Goal: Transaction & Acquisition: Purchase product/service

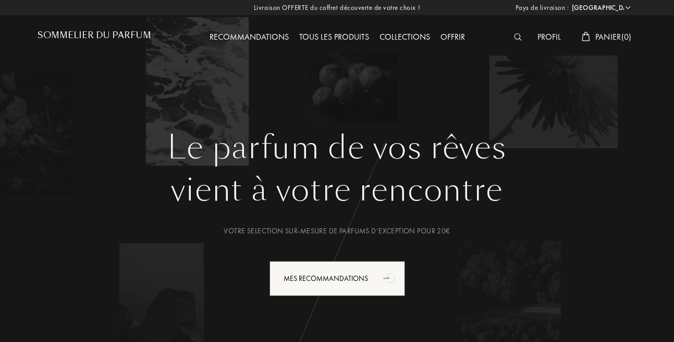
select select "FR"
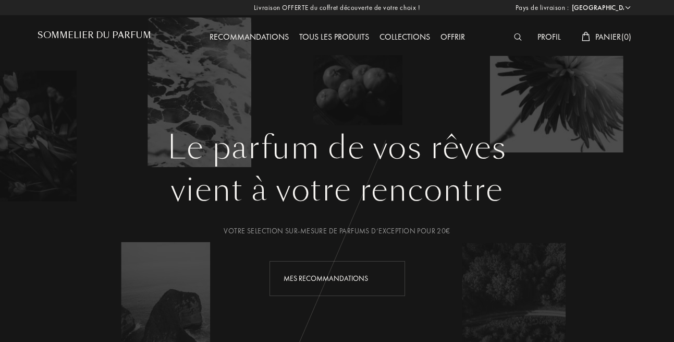
click at [381, 283] on icon "animation" at bounding box center [390, 277] width 21 height 21
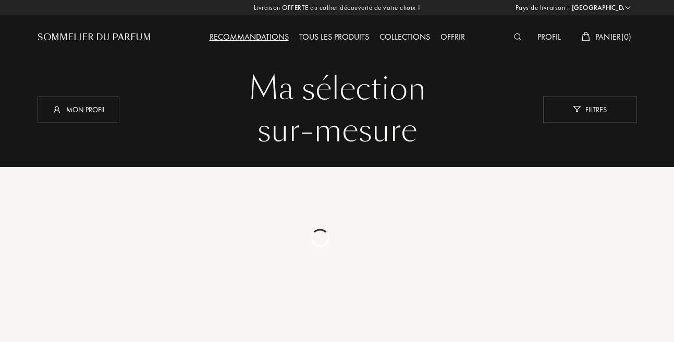
select select "FR"
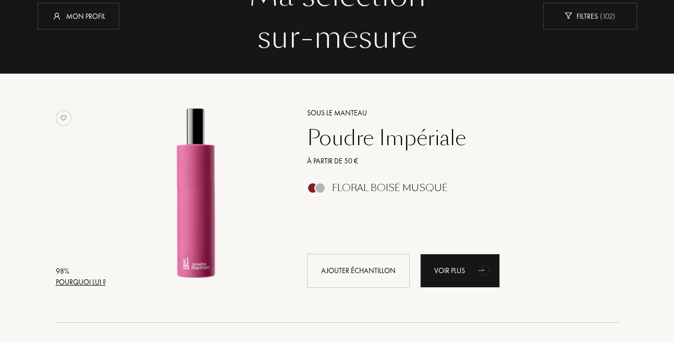
scroll to position [110, 0]
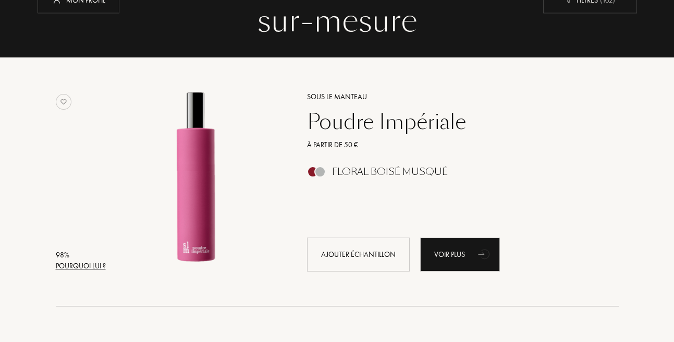
click at [104, 265] on div "Pourquoi lui ?" at bounding box center [81, 265] width 50 height 11
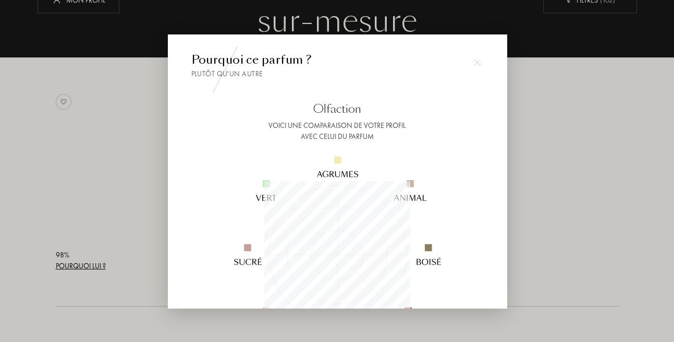
scroll to position [146, 146]
click at [478, 63] on img at bounding box center [477, 62] width 7 height 7
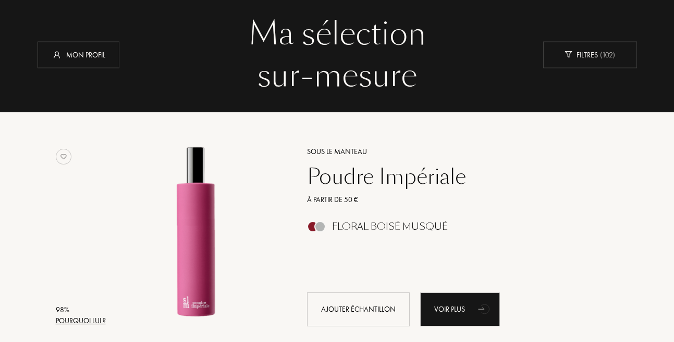
scroll to position [0, 0]
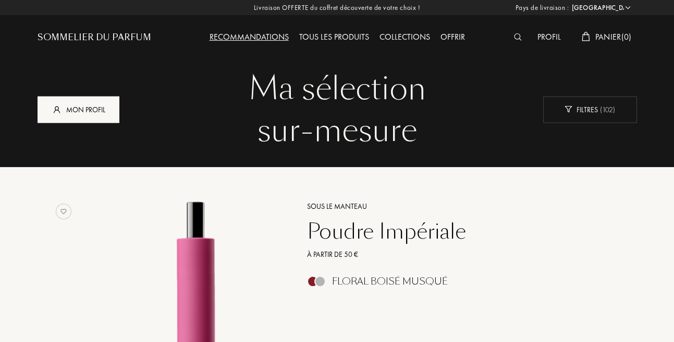
click at [97, 114] on div "Mon profil" at bounding box center [79, 109] width 82 height 27
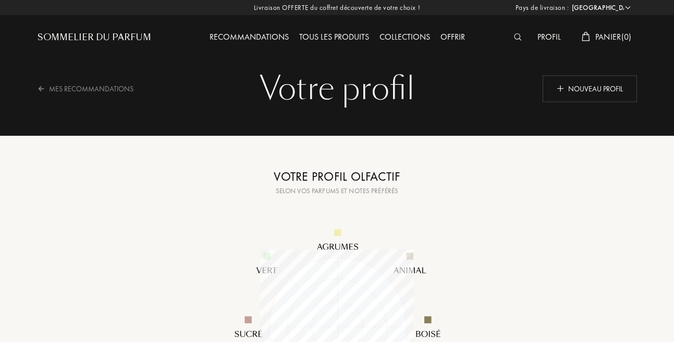
select select "FR"
click at [89, 86] on div "Mes Recommandations" at bounding box center [93, 89] width 110 height 26
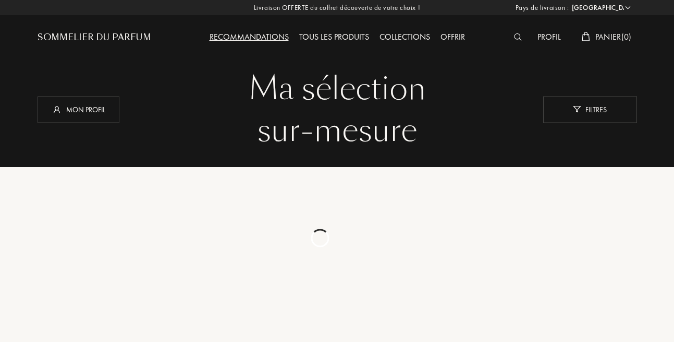
select select "FR"
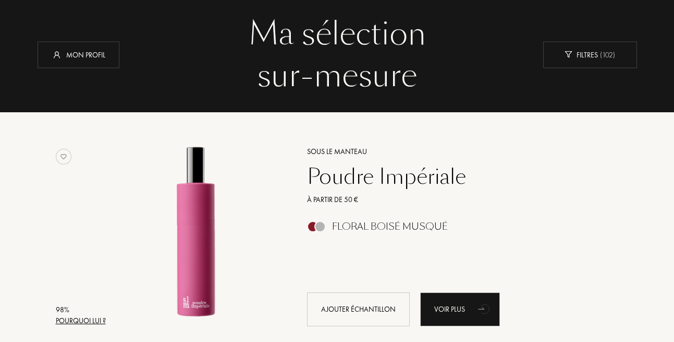
scroll to position [110, 0]
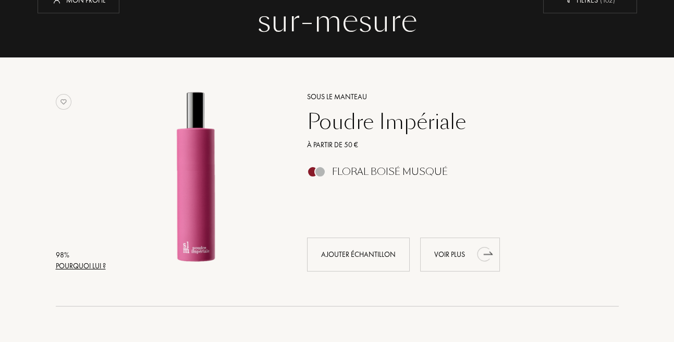
click at [444, 255] on div "Voir plus" at bounding box center [460, 254] width 80 height 34
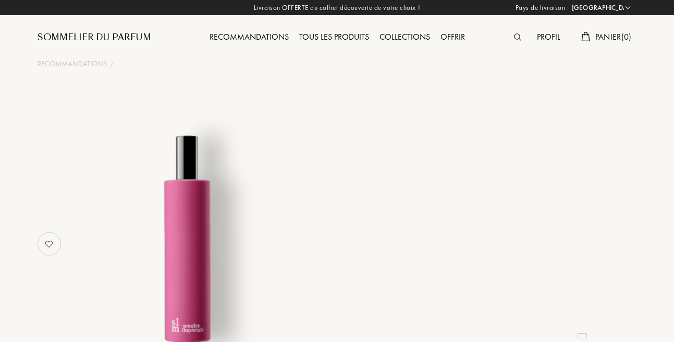
select select "FR"
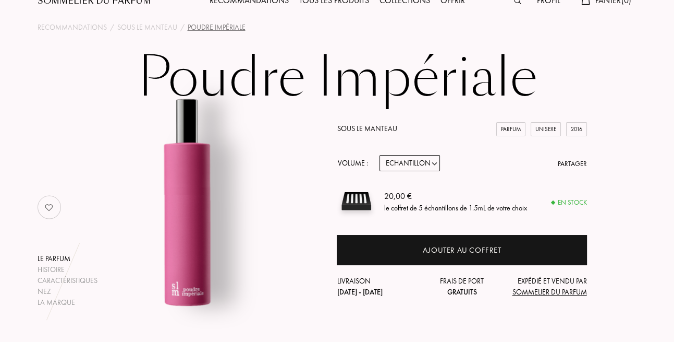
scroll to position [110, 0]
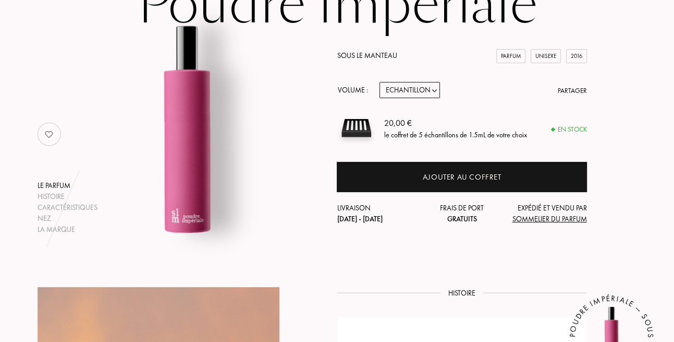
click at [196, 136] on img at bounding box center [187, 129] width 212 height 212
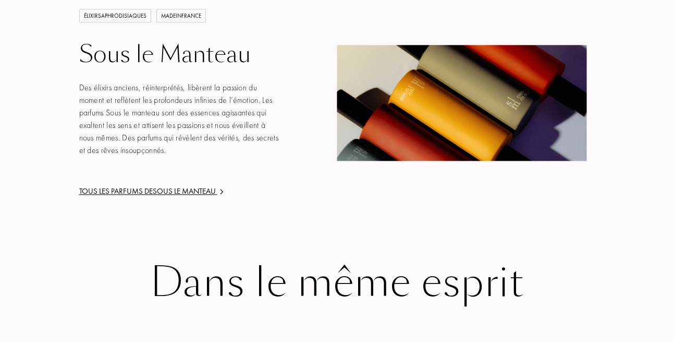
scroll to position [1588, 0]
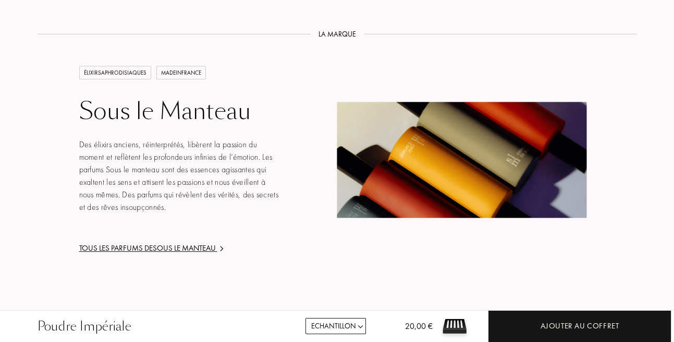
click at [185, 242] on div "Tous les parfums de Sous le Manteau" at bounding box center [179, 248] width 200 height 12
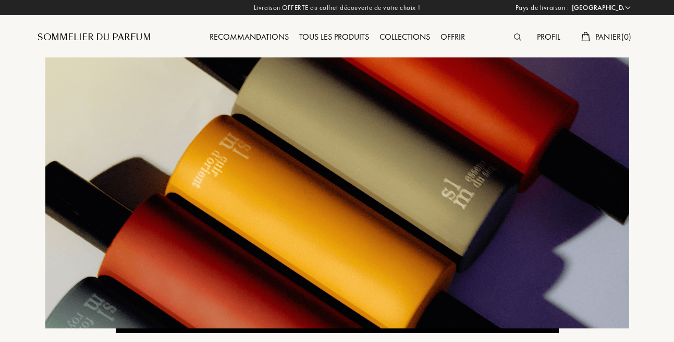
select select "FR"
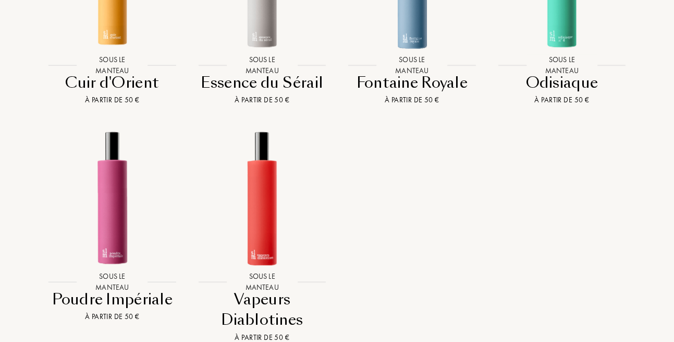
scroll to position [876, 0]
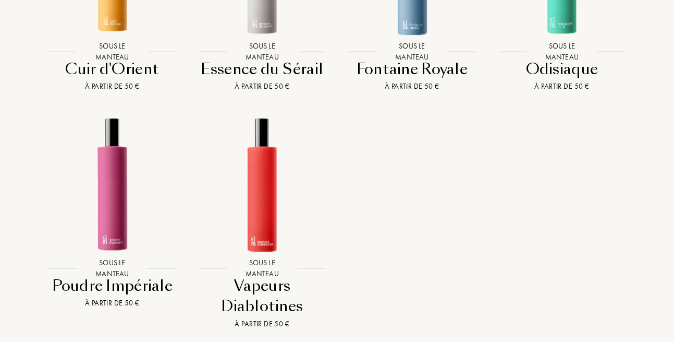
click at [146, 289] on div "Poudre Impériale" at bounding box center [113, 285] width 142 height 20
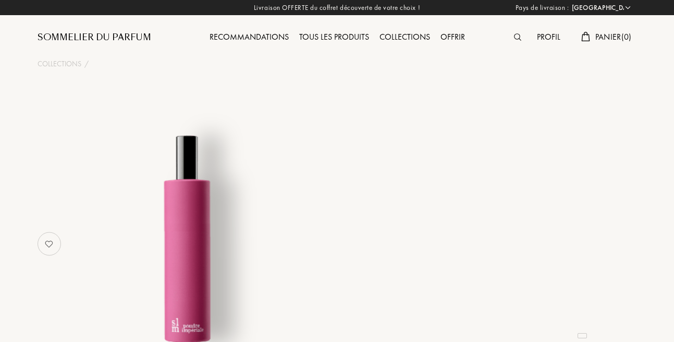
select select "FR"
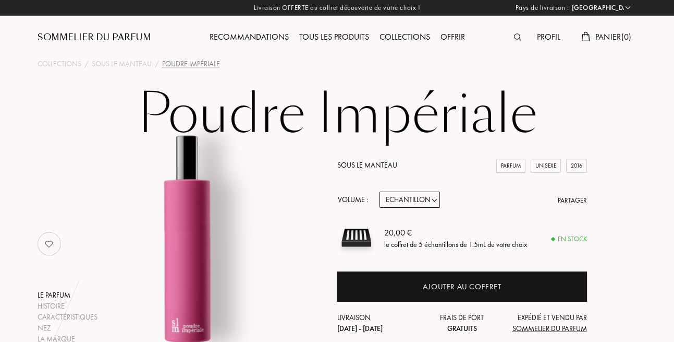
click at [380, 191] on select "Echantillon 14mL 50mL 100mL" at bounding box center [410, 199] width 60 height 16
select select "1"
click option "14mL" at bounding box center [0, 0] width 0 height 0
select select "1"
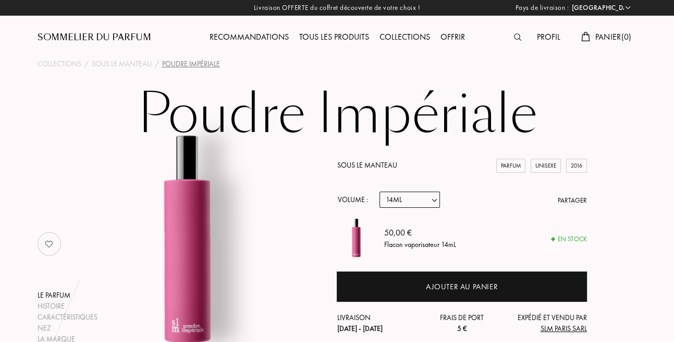
click at [380, 191] on select "Echantillon 14mL 50mL 100mL" at bounding box center [410, 199] width 60 height 16
select select "2"
click option "50mL" at bounding box center [0, 0] width 0 height 0
select select "2"
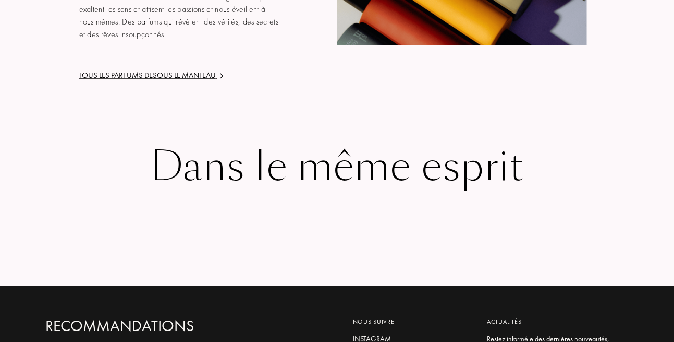
scroll to position [1807, 0]
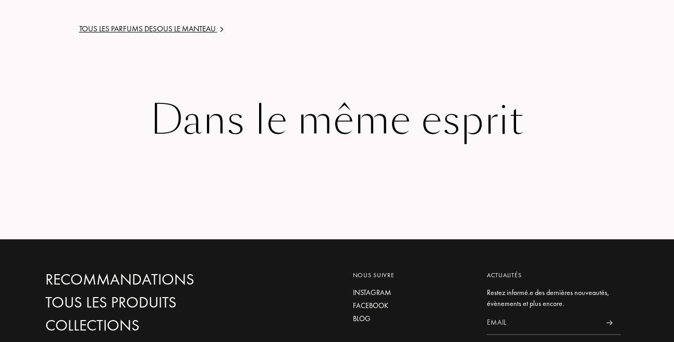
click at [177, 23] on div "Tous les parfums de Sous le Manteau" at bounding box center [179, 29] width 200 height 12
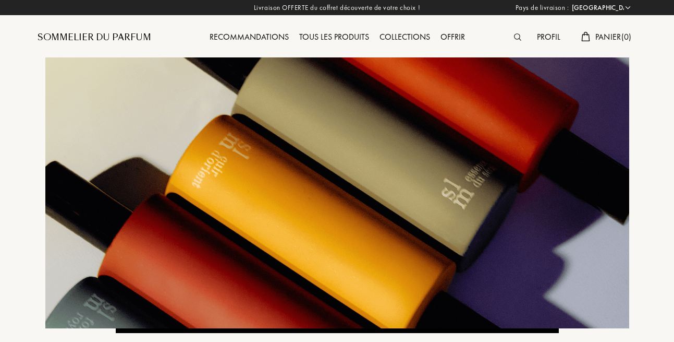
select select "FR"
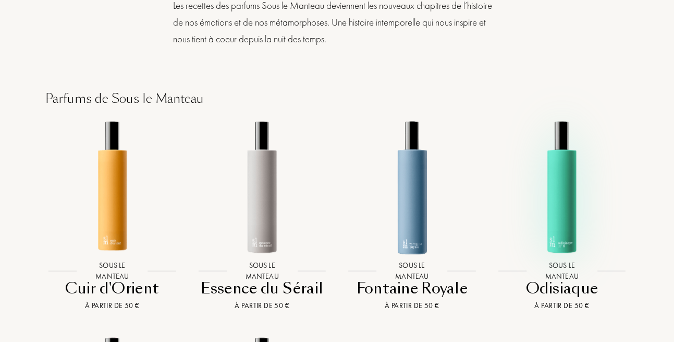
scroll to position [821, 0]
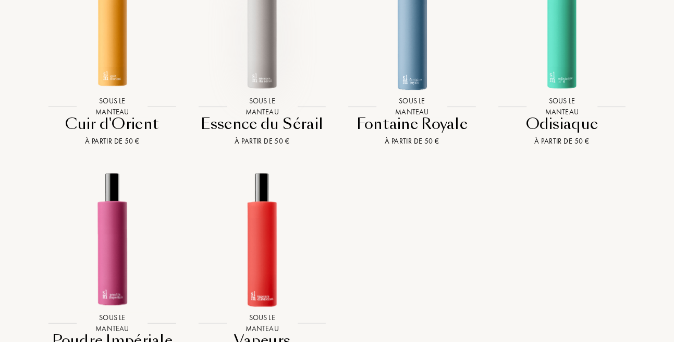
click at [269, 67] on img at bounding box center [261, 22] width 135 height 135
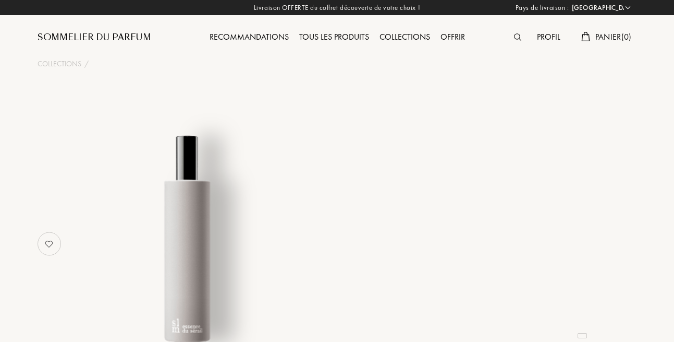
select select "FR"
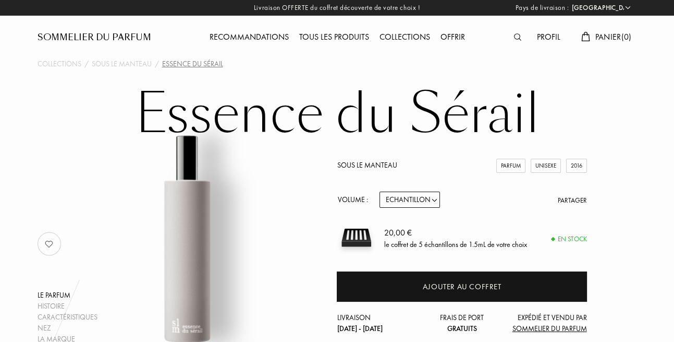
click at [227, 35] on div "Recommandations" at bounding box center [249, 38] width 90 height 14
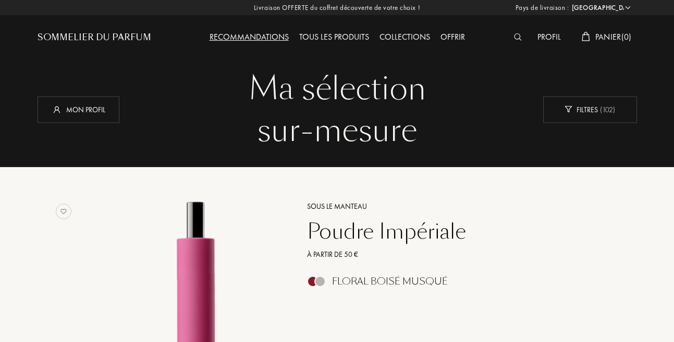
select select "FR"
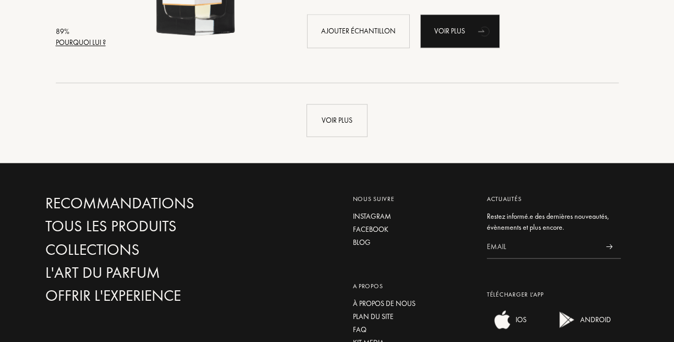
scroll to position [2354, 0]
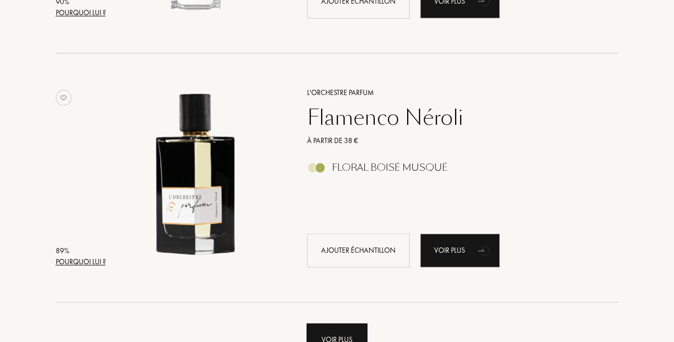
click at [331, 334] on div "Voir plus" at bounding box center [337, 339] width 61 height 33
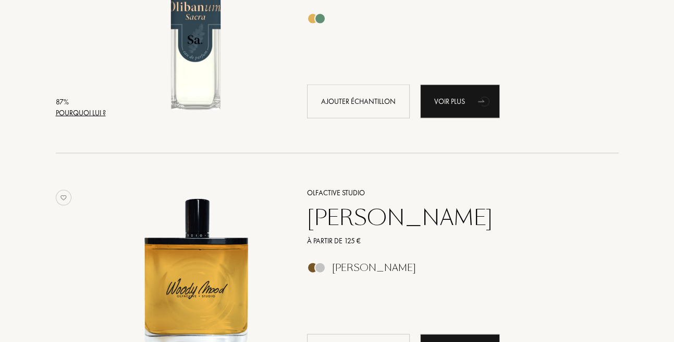
scroll to position [3887, 0]
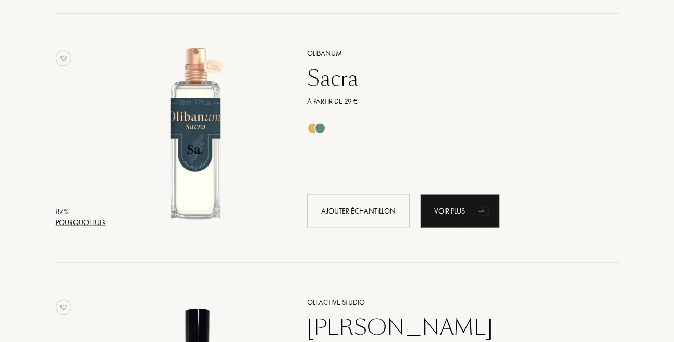
click at [66, 221] on div "Pourquoi lui ?" at bounding box center [81, 222] width 50 height 11
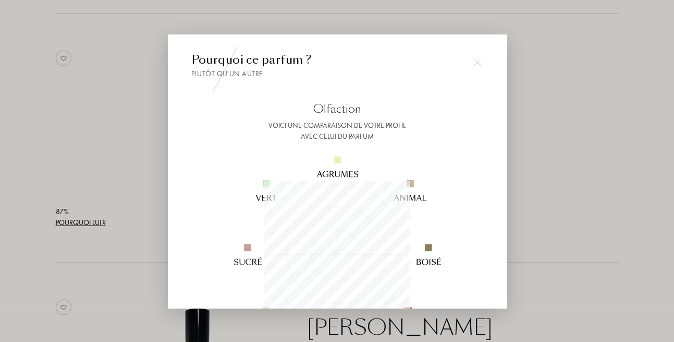
scroll to position [146, 146]
click at [479, 60] on img at bounding box center [477, 62] width 7 height 7
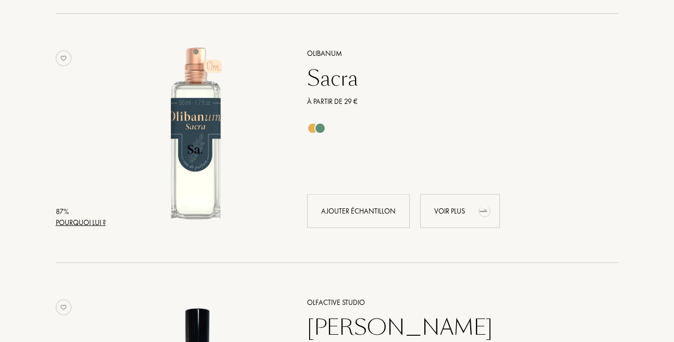
click at [446, 210] on div "Voir plus" at bounding box center [460, 211] width 80 height 34
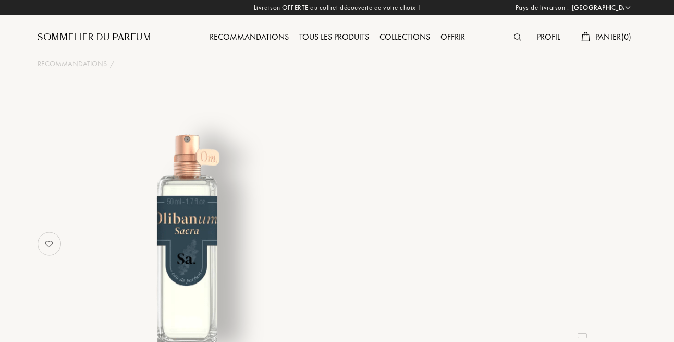
select select "FR"
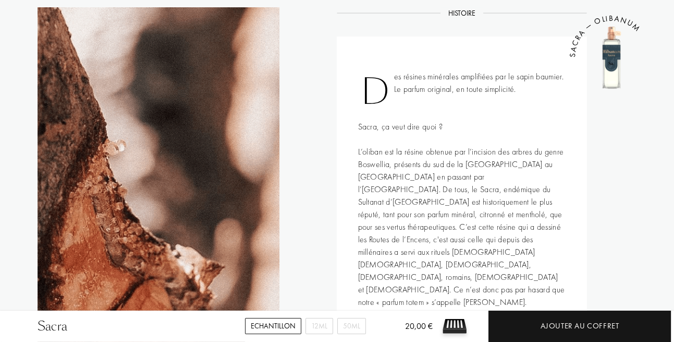
scroll to position [657, 0]
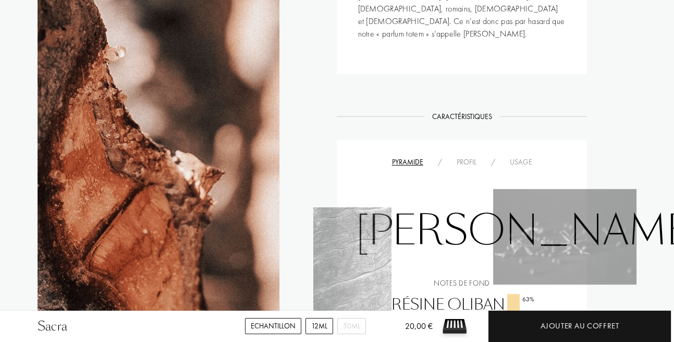
click at [323, 329] on div "12mL" at bounding box center [320, 326] width 28 height 16
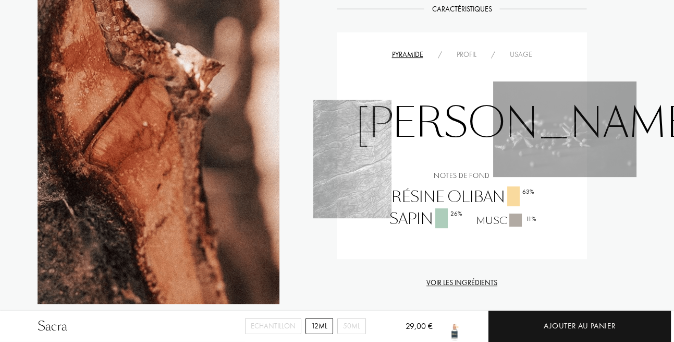
scroll to position [767, 0]
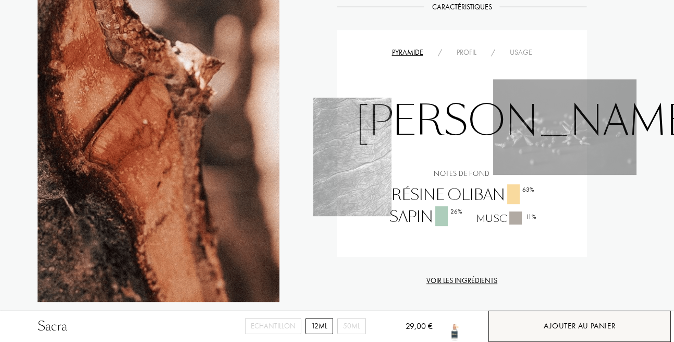
click at [603, 324] on div "Ajouter au panier" at bounding box center [580, 326] width 72 height 12
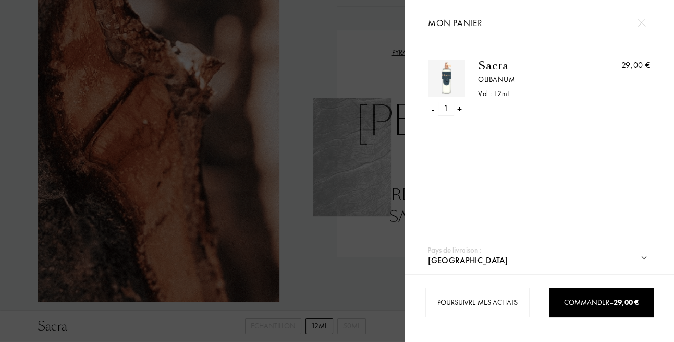
click at [641, 24] on img at bounding box center [642, 23] width 8 height 8
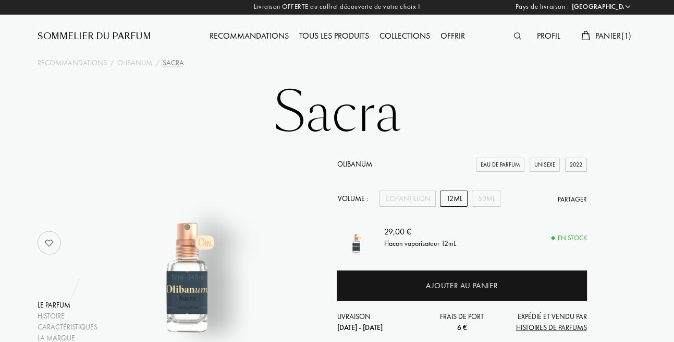
scroll to position [0, 0]
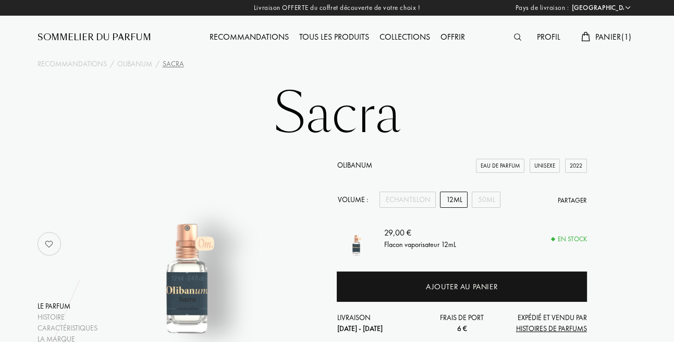
click at [264, 35] on div "Recommandations" at bounding box center [249, 38] width 90 height 14
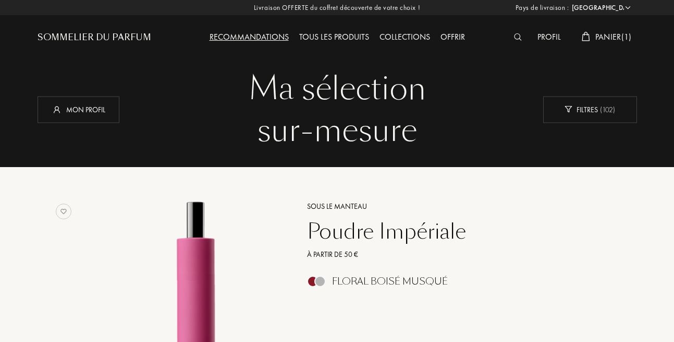
select select "FR"
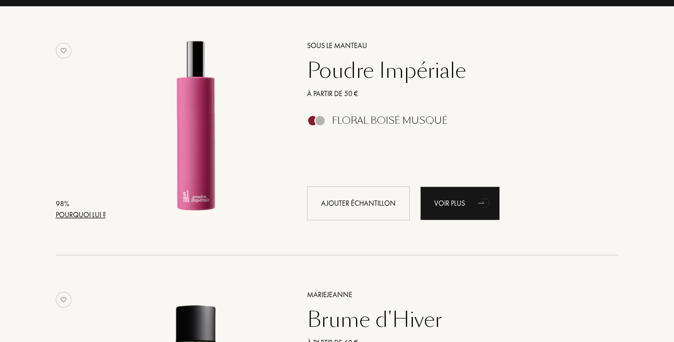
scroll to position [274, 0]
